Goal: Information Seeking & Learning: Learn about a topic

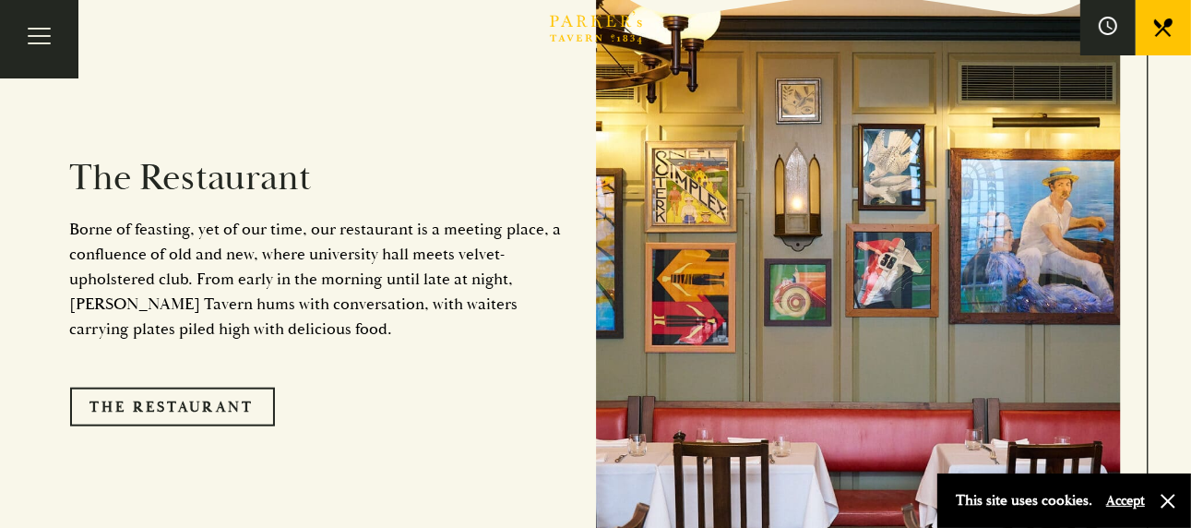
scroll to position [1384, 0]
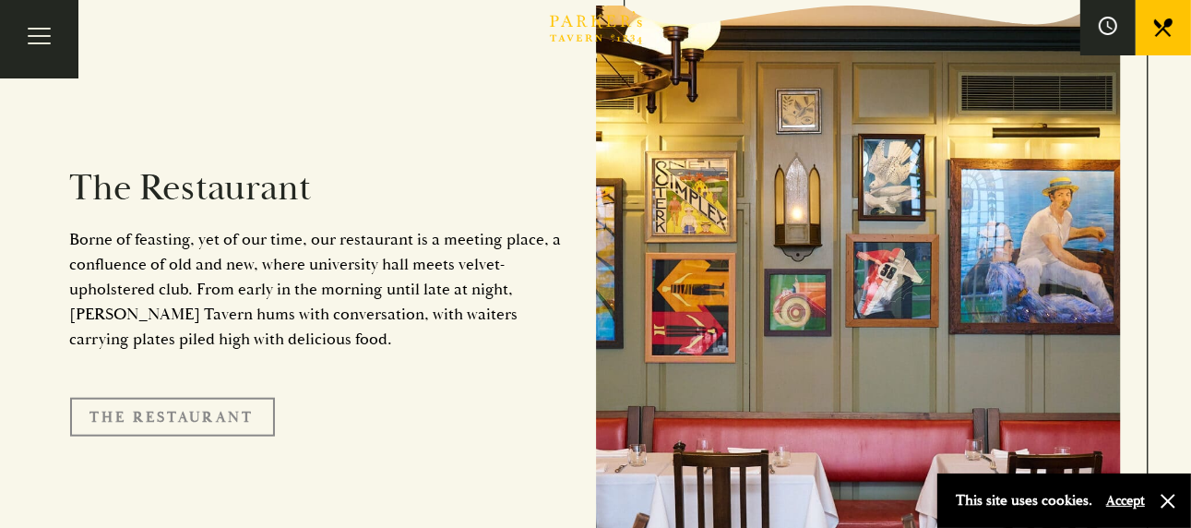
click at [199, 398] on link "The Restaurant" at bounding box center [172, 417] width 205 height 39
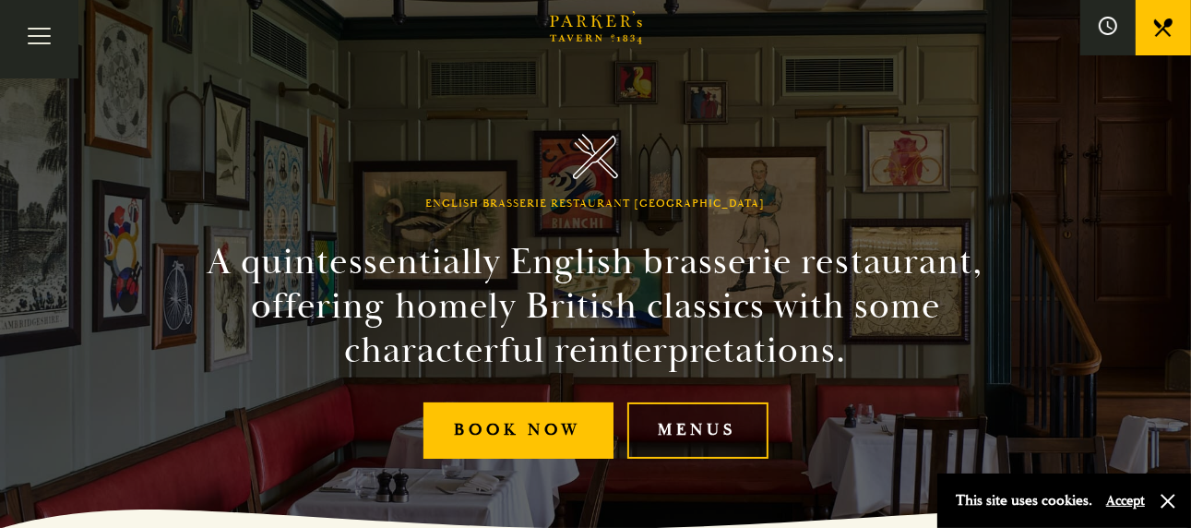
click at [672, 423] on link "Menus" at bounding box center [697, 430] width 141 height 56
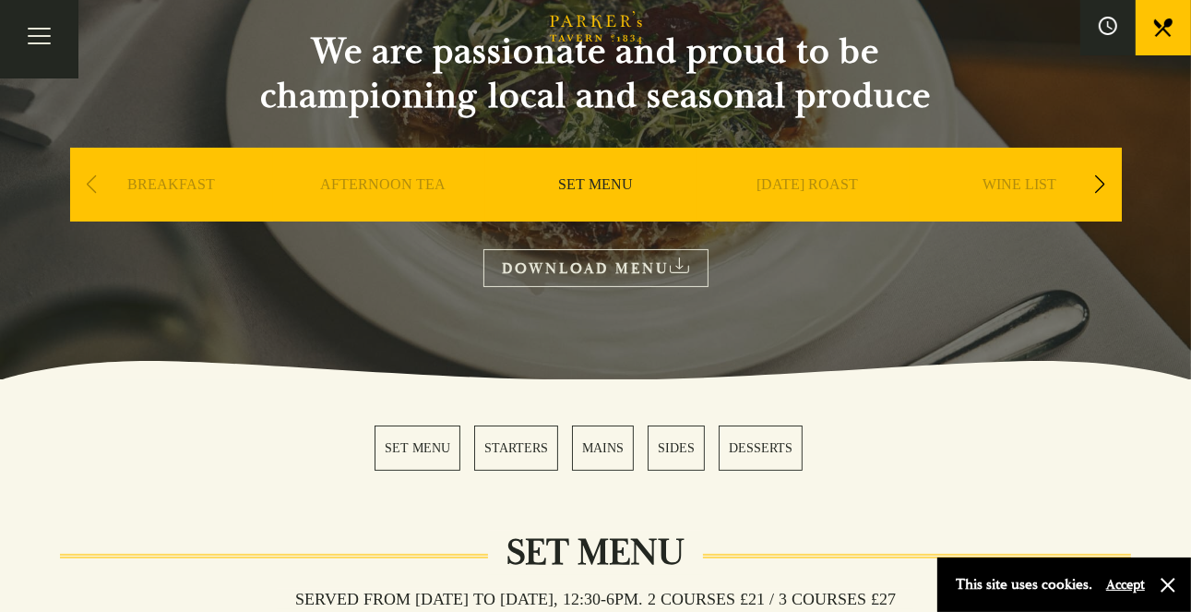
scroll to position [184, 0]
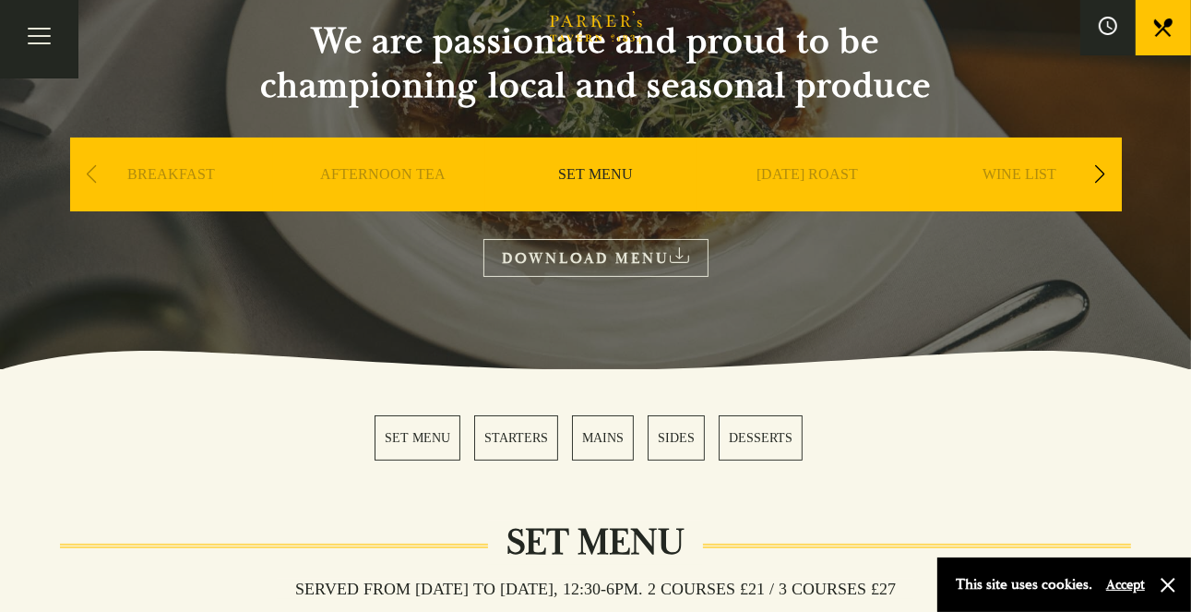
click at [685, 252] on icon at bounding box center [679, 255] width 19 height 16
click at [603, 452] on link "MAINS" at bounding box center [603, 437] width 62 height 45
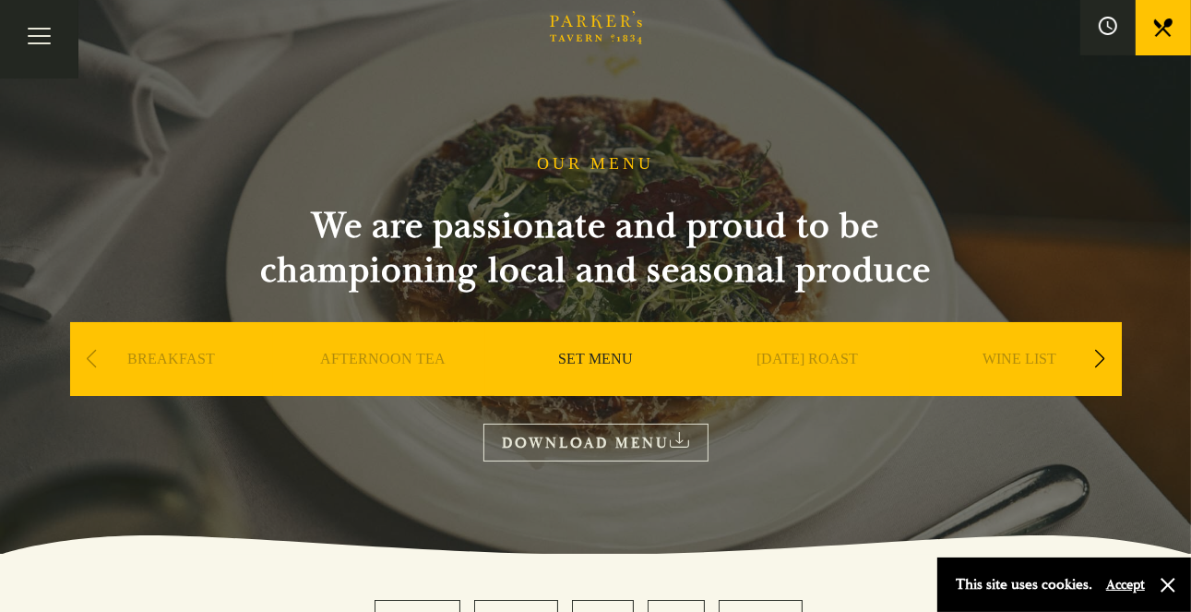
click at [410, 363] on link "AFTERNOON TEA" at bounding box center [383, 387] width 125 height 74
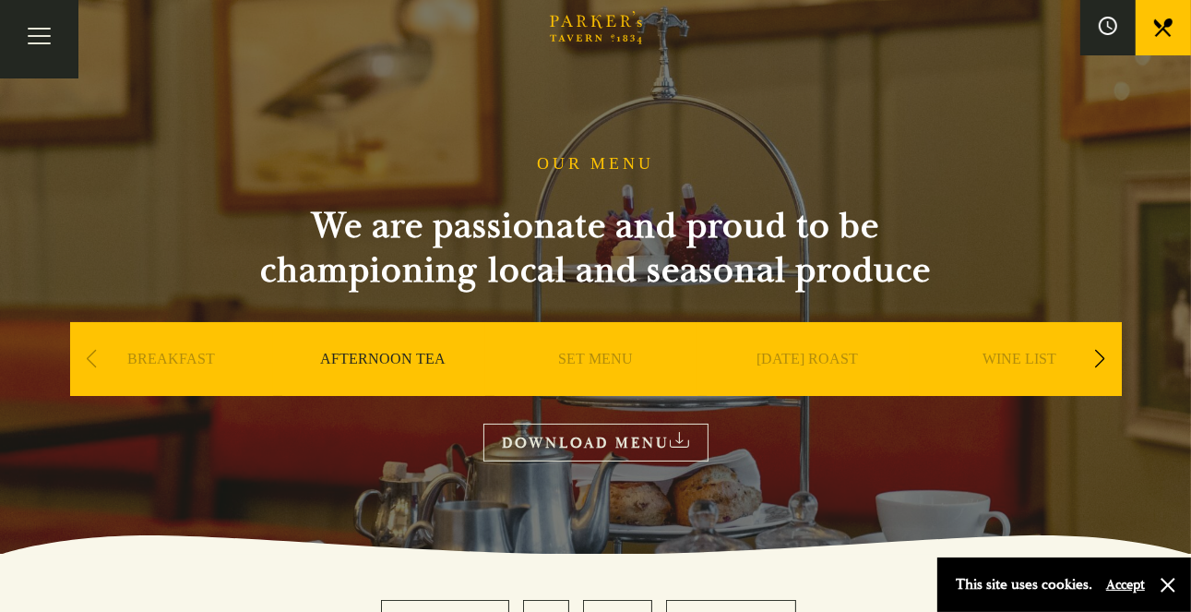
click at [603, 440] on link "DOWNLOAD MENU" at bounding box center [595, 442] width 225 height 38
click at [1114, 24] on icon at bounding box center [1108, 26] width 20 height 20
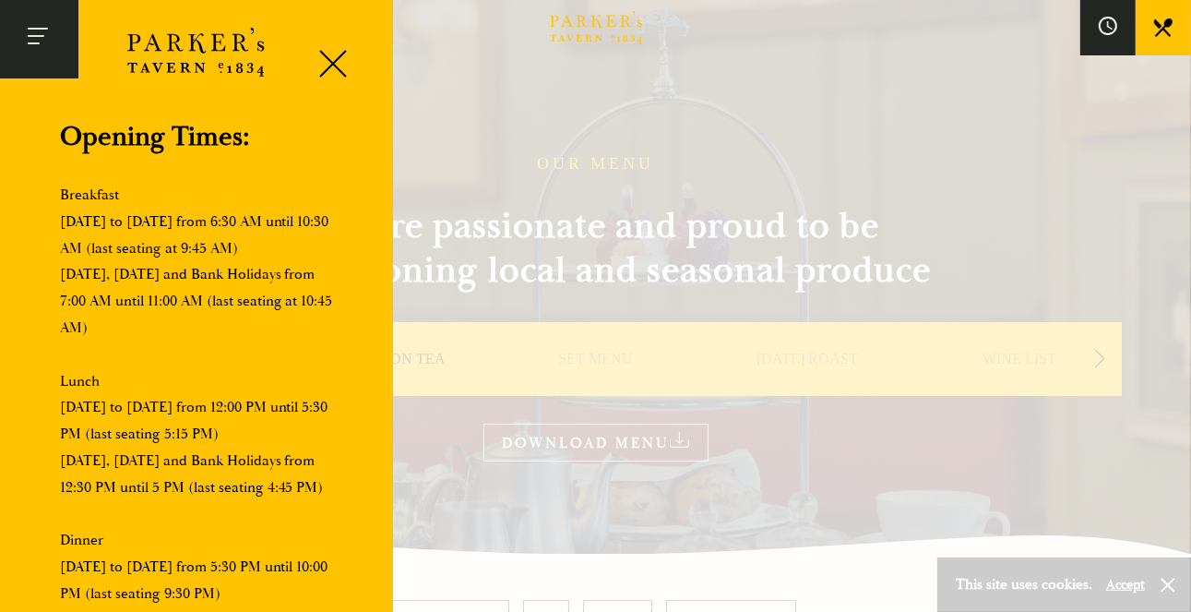
click at [63, 42] on button "Toggle navigation" at bounding box center [39, 39] width 78 height 78
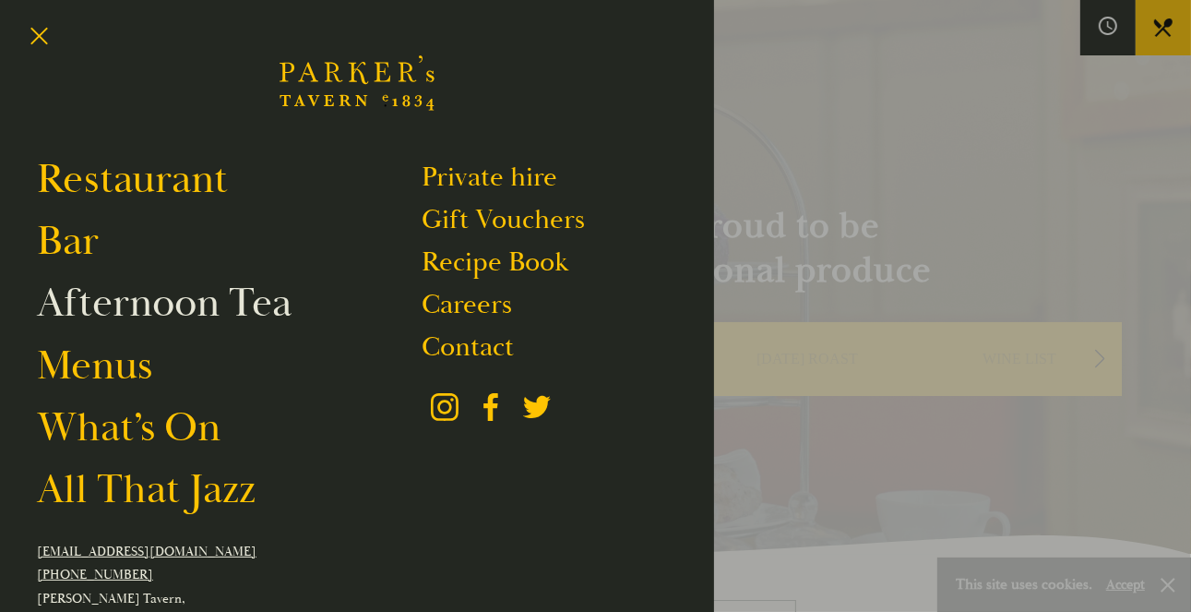
click at [133, 303] on link "Afternoon Tea" at bounding box center [164, 303] width 255 height 52
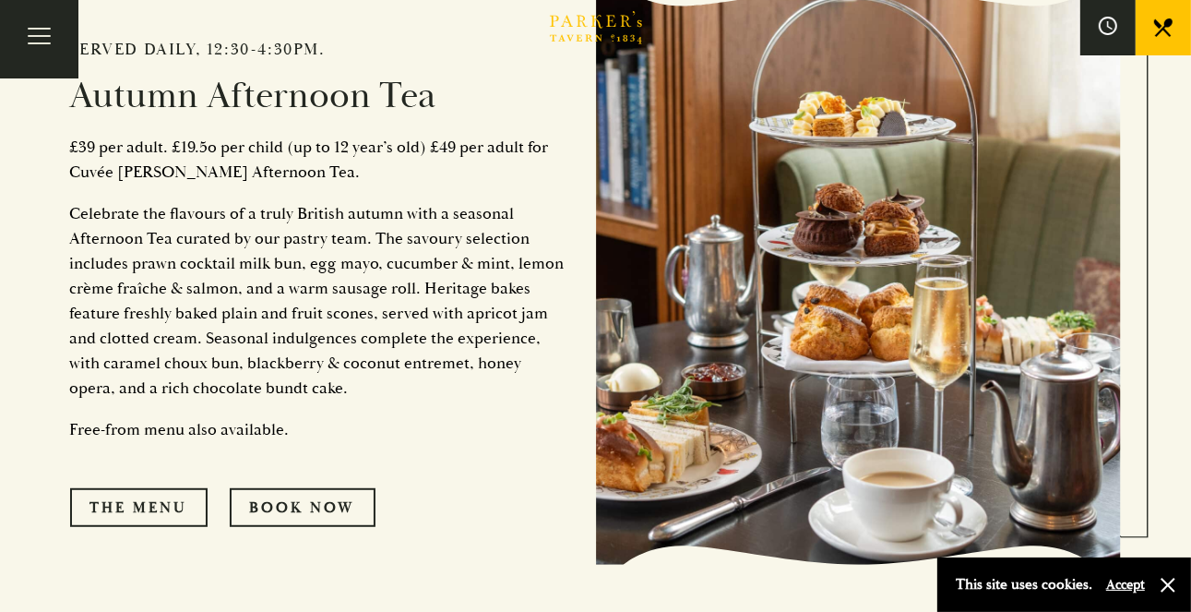
scroll to position [727, 0]
